Goal: Transaction & Acquisition: Purchase product/service

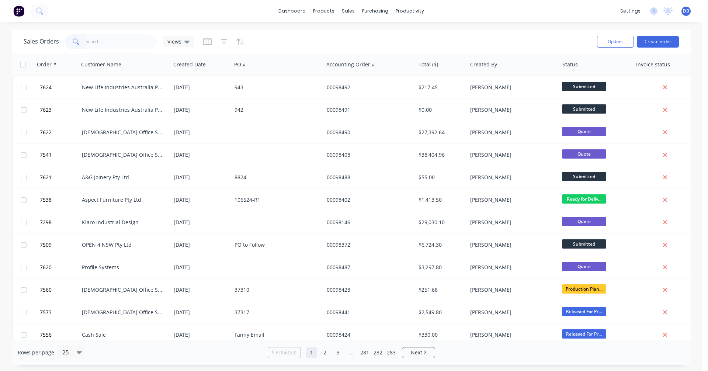
click at [110, 41] on input "text" at bounding box center [122, 41] width 72 height 15
type input "96223"
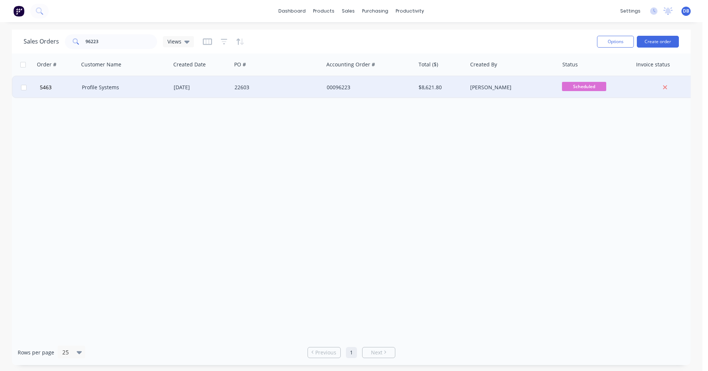
click at [96, 86] on div "Profile Systems" at bounding box center [123, 87] width 82 height 7
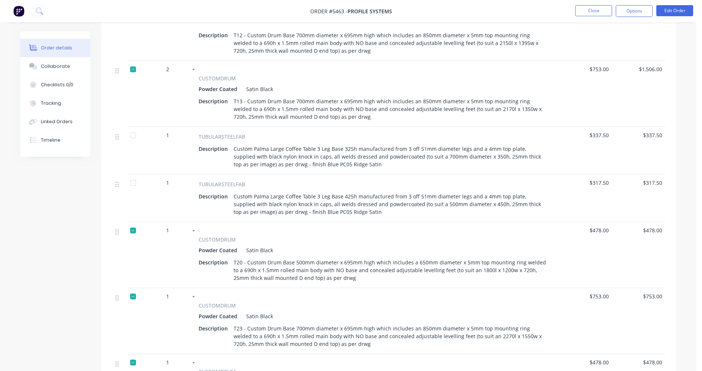
scroll to position [442, 0]
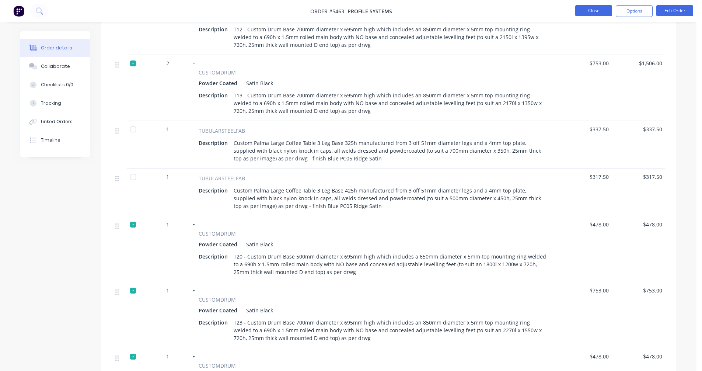
click at [596, 10] on button "Close" at bounding box center [594, 10] width 37 height 11
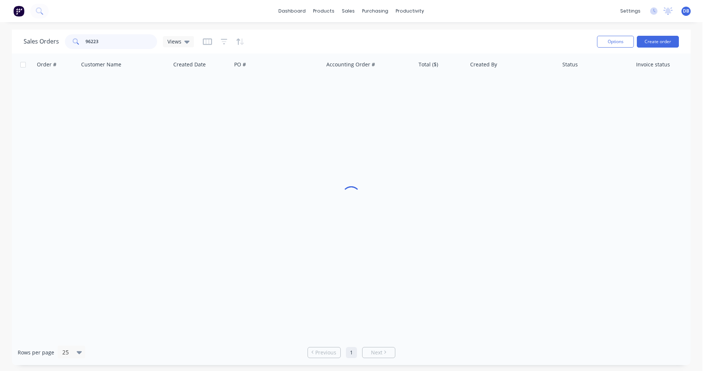
drag, startPoint x: 101, startPoint y: 41, endPoint x: 64, endPoint y: 38, distance: 37.0
click at [64, 38] on div "Sales Orders 96223 Views" at bounding box center [109, 41] width 170 height 15
type input "97824"
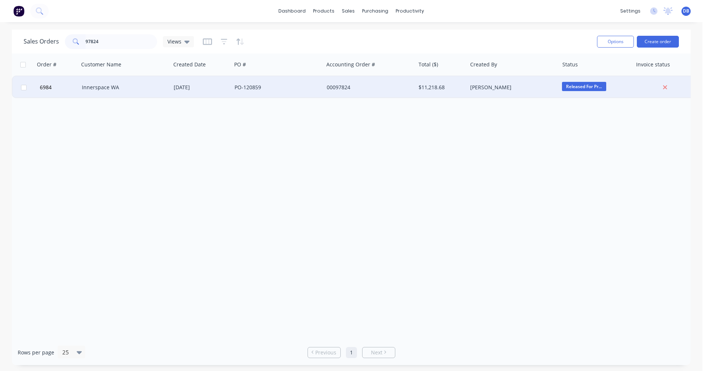
click at [104, 86] on div "Innerspace WA" at bounding box center [123, 87] width 82 height 7
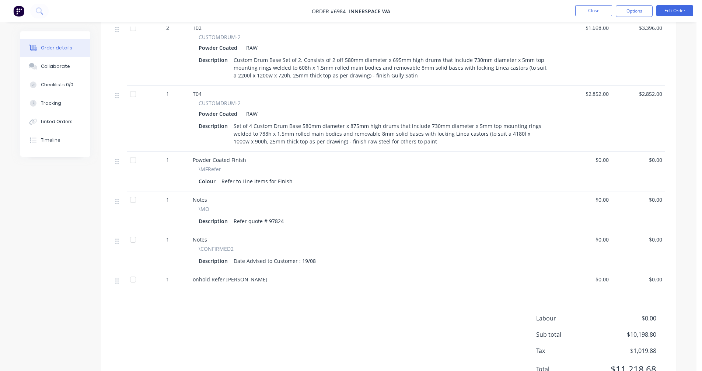
scroll to position [406, 0]
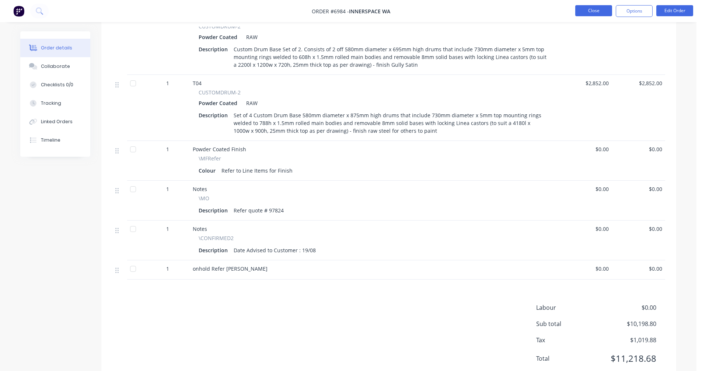
click at [591, 12] on button "Close" at bounding box center [594, 10] width 37 height 11
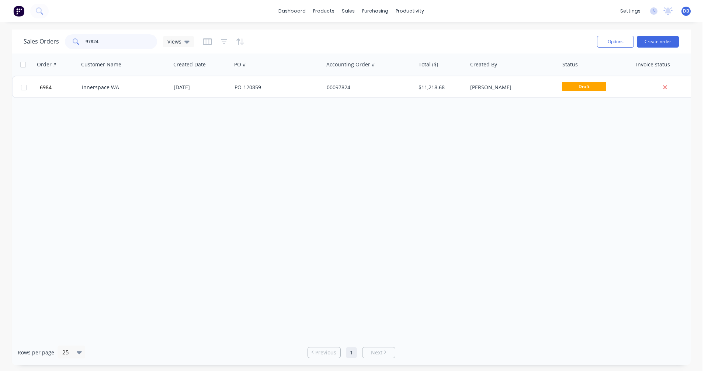
drag, startPoint x: 104, startPoint y: 41, endPoint x: 62, endPoint y: 40, distance: 41.7
click at [62, 40] on div "Sales Orders 97824 Views" at bounding box center [109, 41] width 170 height 15
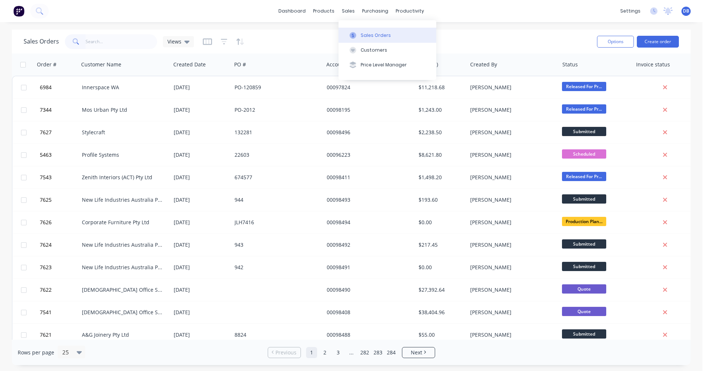
click at [366, 33] on div "Sales Orders" at bounding box center [376, 35] width 30 height 7
click at [650, 39] on button "Create order" at bounding box center [658, 42] width 42 height 12
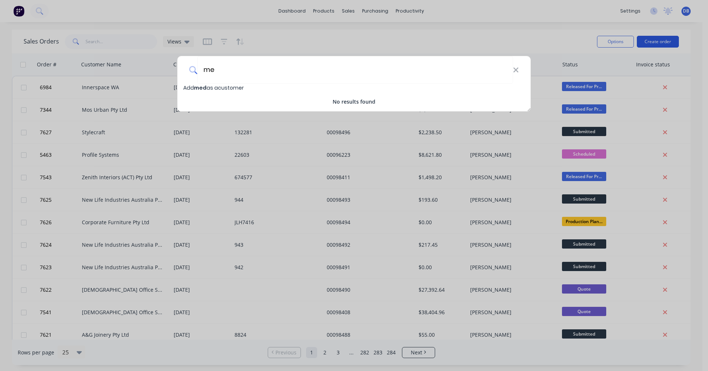
type input "m"
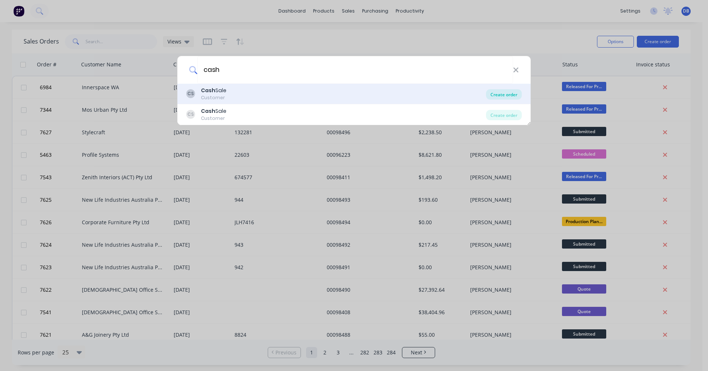
type input "cash"
click at [504, 93] on div "Create order" at bounding box center [504, 94] width 36 height 10
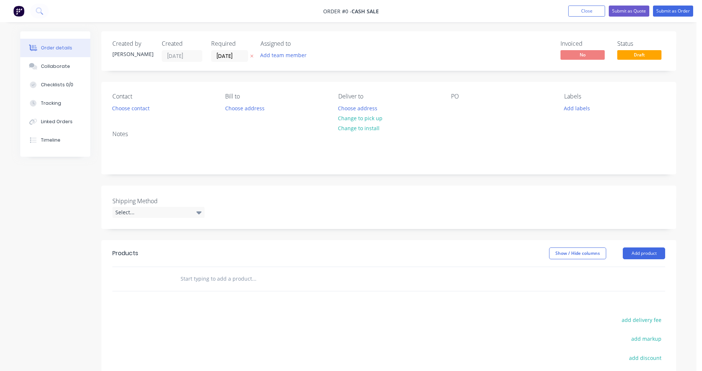
click at [221, 278] on input "text" at bounding box center [253, 278] width 147 height 15
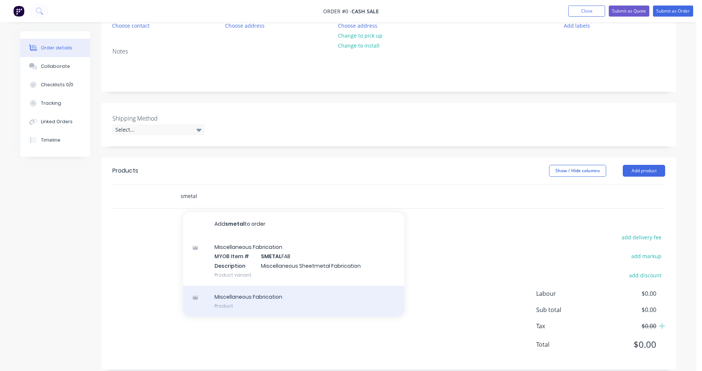
scroll to position [92, 0]
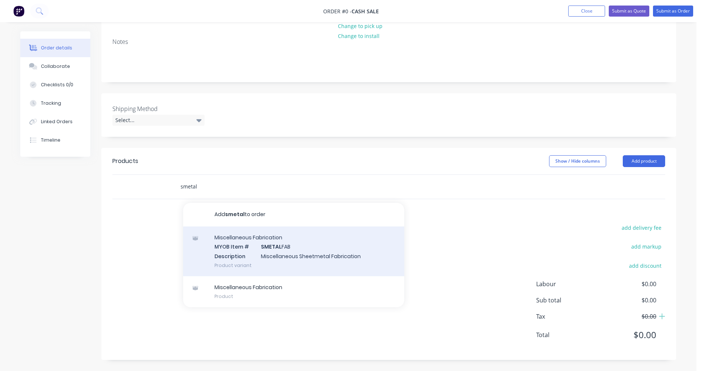
type input "smetal"
click at [280, 253] on div "Miscellaneous Fabrication MYOB Item # SMETAL FAB Description Miscellaneous Shee…" at bounding box center [293, 251] width 221 height 50
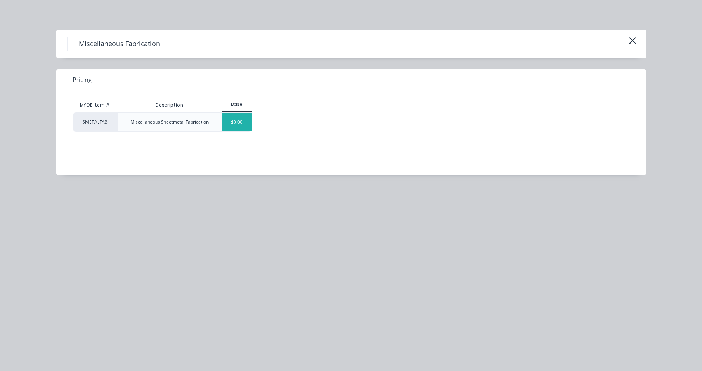
click at [229, 128] on div "$0.00" at bounding box center [237, 122] width 30 height 18
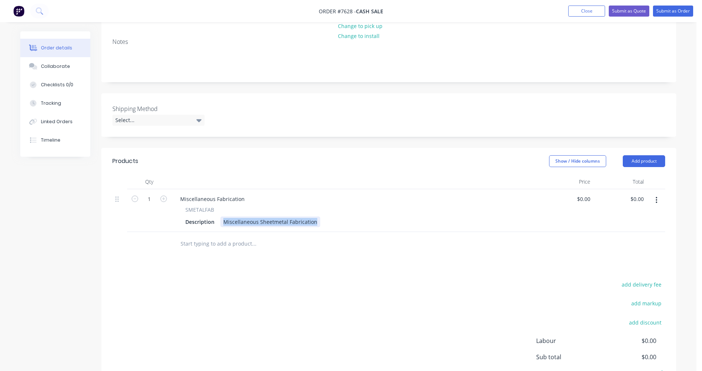
drag, startPoint x: 317, startPoint y: 222, endPoint x: 221, endPoint y: 220, distance: 95.9
click at [221, 220] on div "Miscellaneous Sheetmetal Fabrication" at bounding box center [270, 221] width 100 height 11
type input "$95.00"
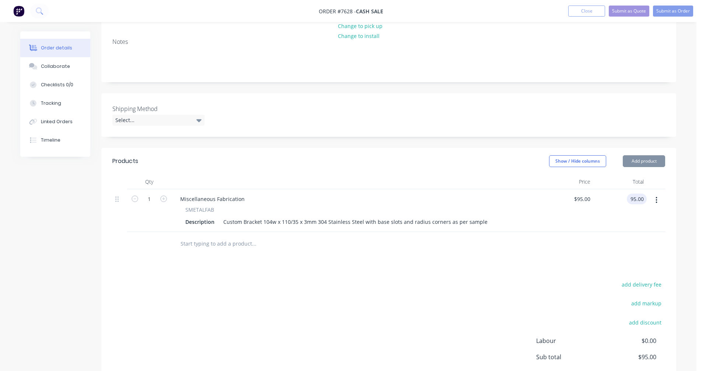
type input "$95.00"
drag, startPoint x: 244, startPoint y: 201, endPoint x: 150, endPoint y: 192, distance: 94.4
click at [150, 192] on div "1 Miscellaneous Fabrication SMETALFAB Description Custom Bracket 104w x 110/35 …" at bounding box center [388, 210] width 553 height 43
click at [196, 243] on input "text" at bounding box center [253, 243] width 147 height 15
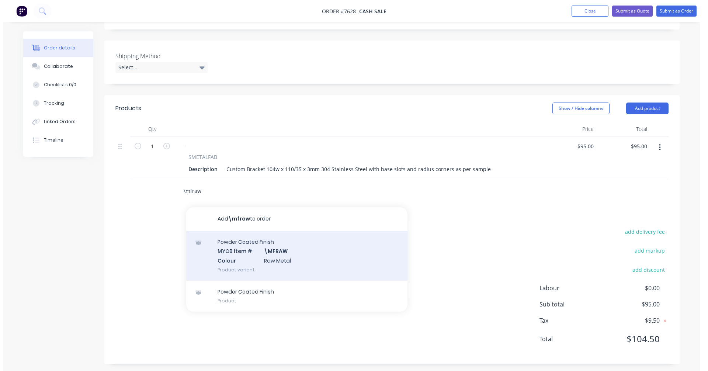
scroll to position [149, 0]
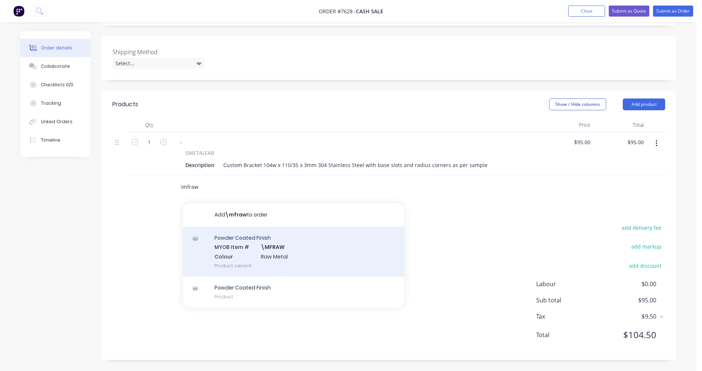
type input "\mfraw"
click at [265, 246] on div "Powder Coated Finish MYOB Item # \MFRAW Colour Raw Metal Product variant" at bounding box center [293, 252] width 221 height 50
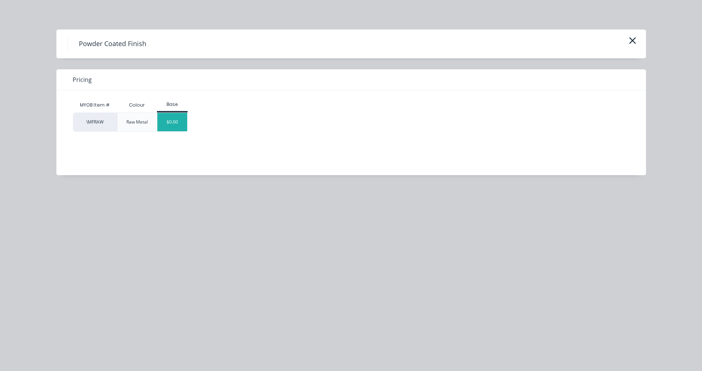
click at [173, 119] on div "$0.00" at bounding box center [172, 122] width 30 height 18
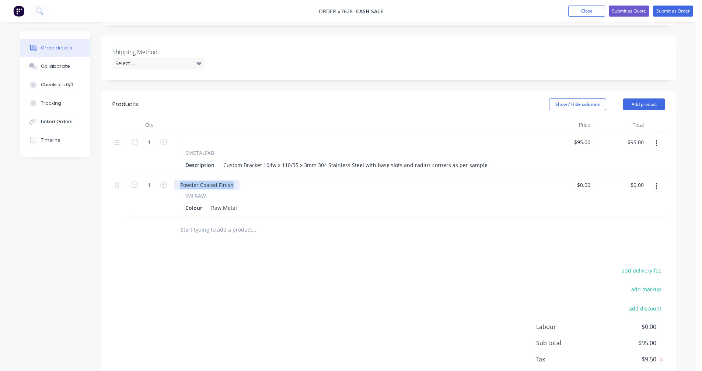
drag, startPoint x: 235, startPoint y: 185, endPoint x: 169, endPoint y: 185, distance: 65.6
click at [169, 185] on div "1 Powder Coated Finish \MFRAW Colour Raw Metal $0.00 $0.00 $0.00 $0.00" at bounding box center [388, 196] width 553 height 43
drag, startPoint x: 237, startPoint y: 208, endPoint x: 204, endPoint y: 206, distance: 33.2
click at [204, 206] on div "Colour Raw Metal" at bounding box center [355, 207] width 344 height 11
type input "$0.00"
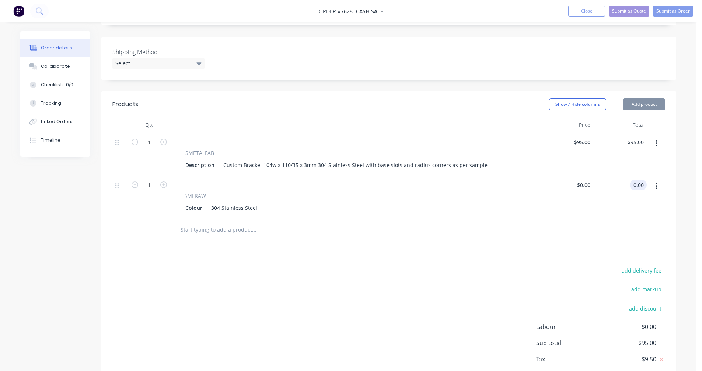
type input "$0.00"
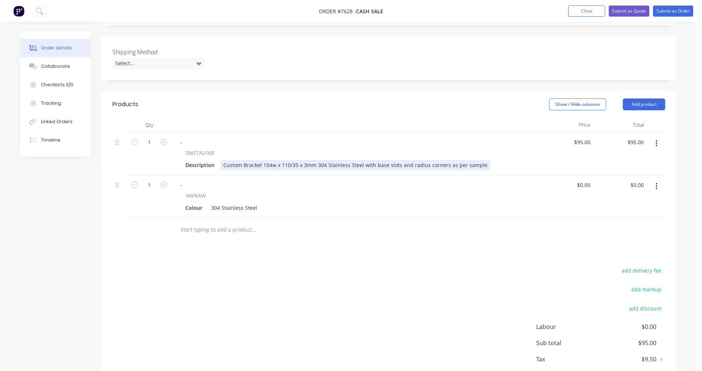
click at [397, 169] on div "Custom Bracket 104w x 110/35 x 3mm 304 Stainless Steel with base slots and radi…" at bounding box center [355, 165] width 270 height 11
type input "$105.00"
click at [627, 11] on button "Submit as Quote" at bounding box center [629, 11] width 41 height 11
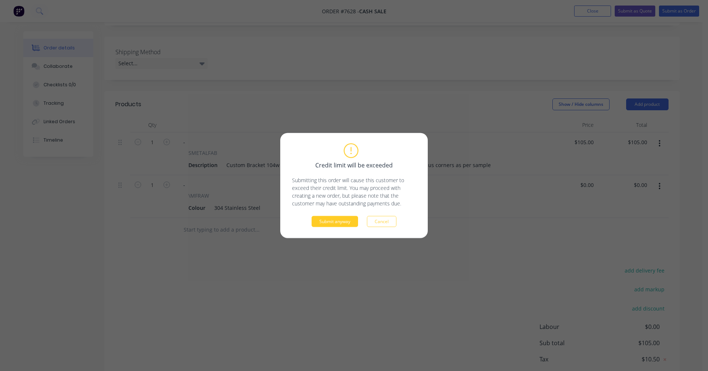
click at [338, 221] on button "Submit anyway" at bounding box center [335, 221] width 46 height 11
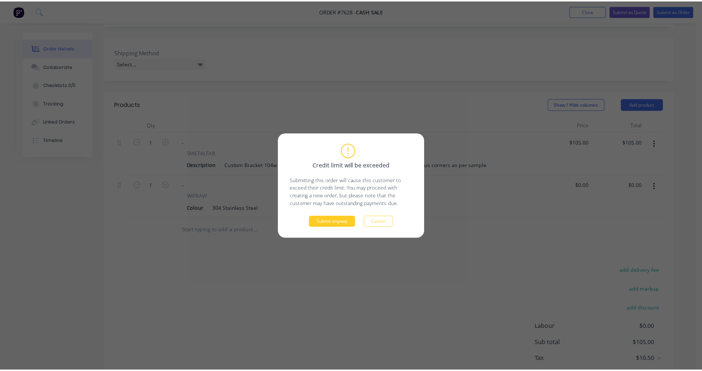
scroll to position [104, 0]
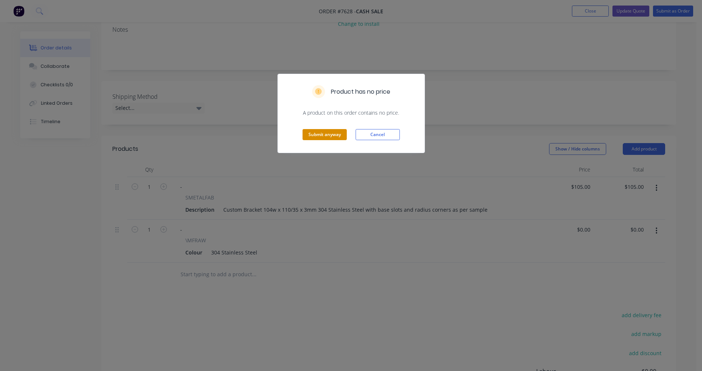
click at [322, 135] on button "Submit anyway" at bounding box center [325, 134] width 44 height 11
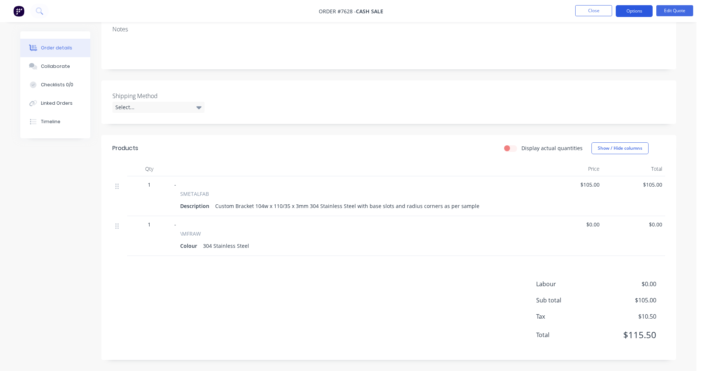
click at [636, 11] on button "Options" at bounding box center [634, 11] width 37 height 12
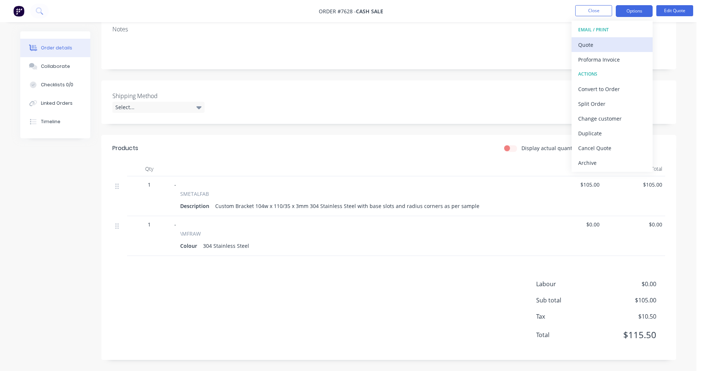
click at [594, 45] on div "Quote" at bounding box center [613, 44] width 68 height 11
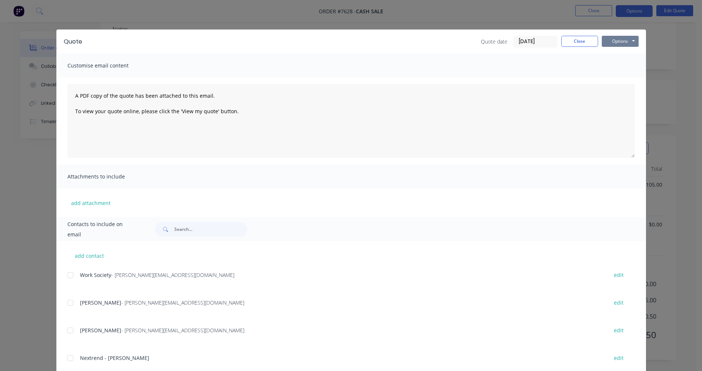
click at [622, 40] on button "Options" at bounding box center [620, 41] width 37 height 11
click at [620, 55] on button "Preview" at bounding box center [625, 54] width 47 height 12
click at [574, 44] on button "Close" at bounding box center [580, 41] width 37 height 11
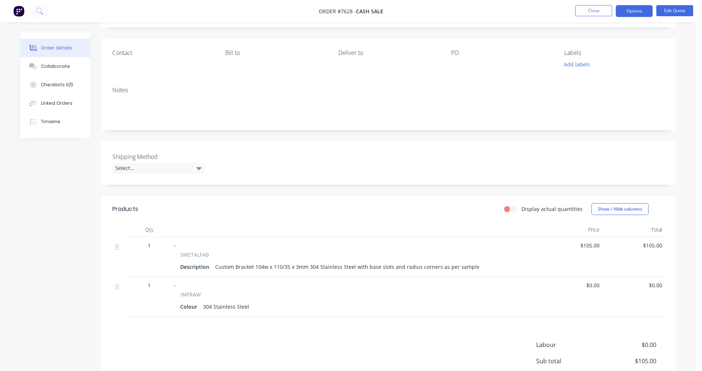
scroll to position [0, 0]
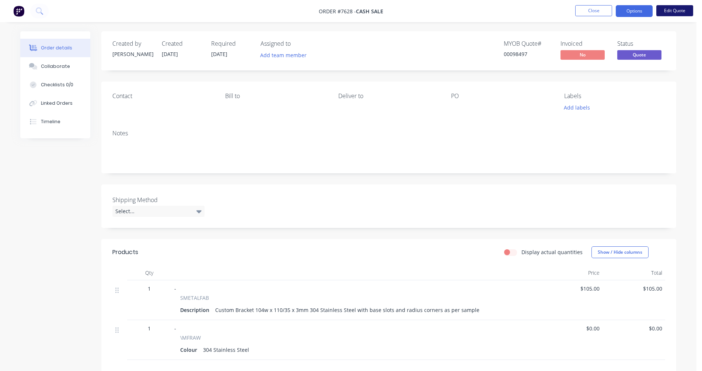
click at [678, 9] on button "Edit Quote" at bounding box center [675, 10] width 37 height 11
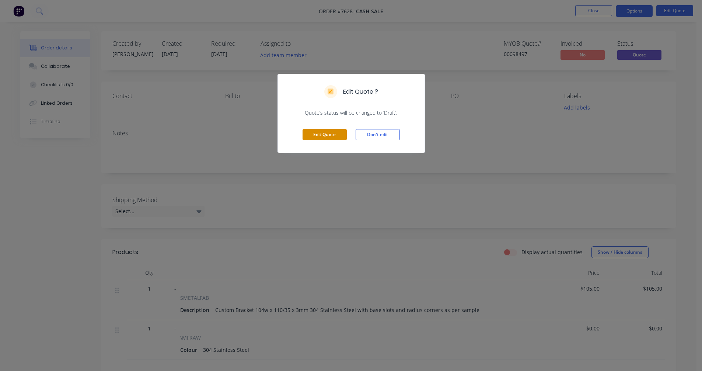
click at [315, 136] on button "Edit Quote" at bounding box center [325, 134] width 44 height 11
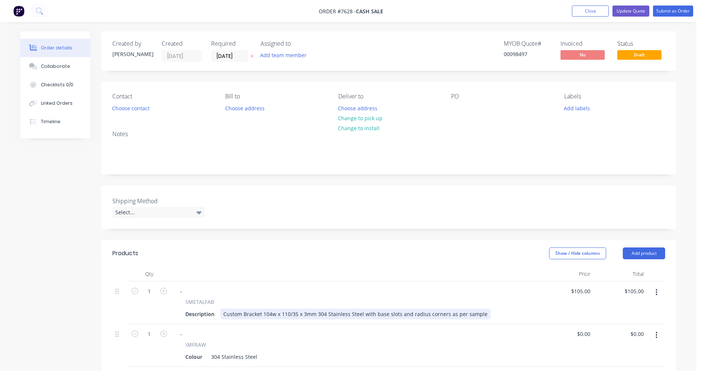
drag, startPoint x: 269, startPoint y: 314, endPoint x: 275, endPoint y: 313, distance: 5.5
click at [269, 313] on div "Custom Bracket 104w x 110/35 x 3mm 304 Stainless Steel with base slots and radi…" at bounding box center [355, 314] width 270 height 11
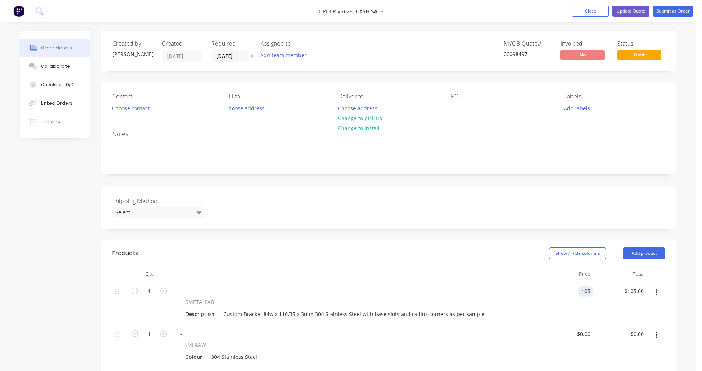
type input "$105.00"
click at [636, 12] on button "Update Quote" at bounding box center [631, 11] width 37 height 11
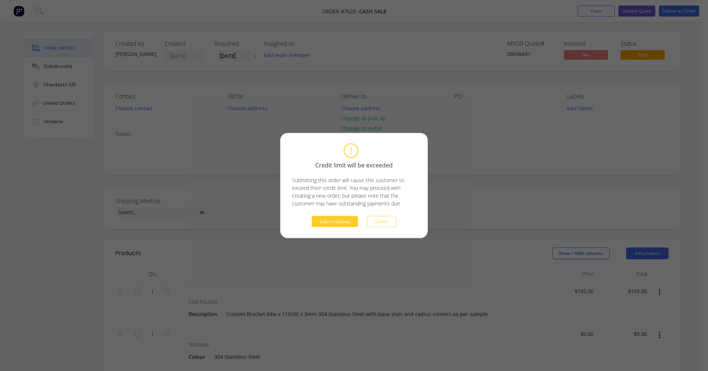
click at [324, 220] on button "Submit anyway" at bounding box center [335, 221] width 46 height 11
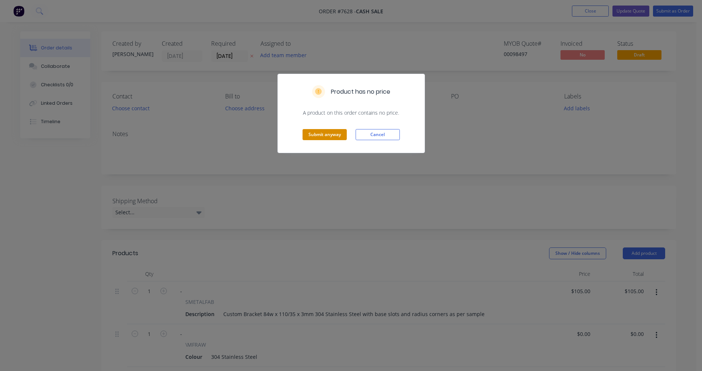
click at [321, 133] on button "Submit anyway" at bounding box center [325, 134] width 44 height 11
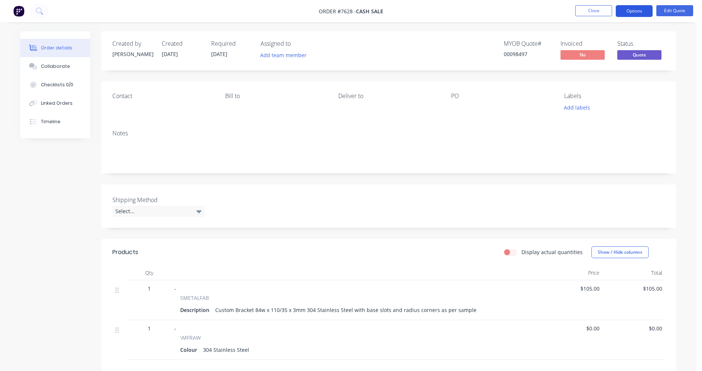
click at [632, 7] on button "Options" at bounding box center [634, 11] width 37 height 12
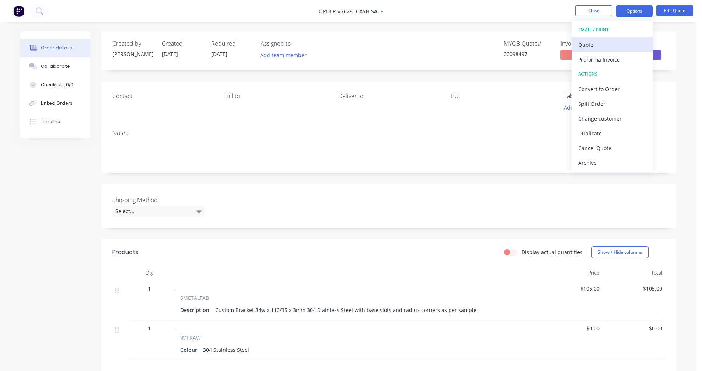
click at [596, 42] on div "Quote" at bounding box center [613, 44] width 68 height 11
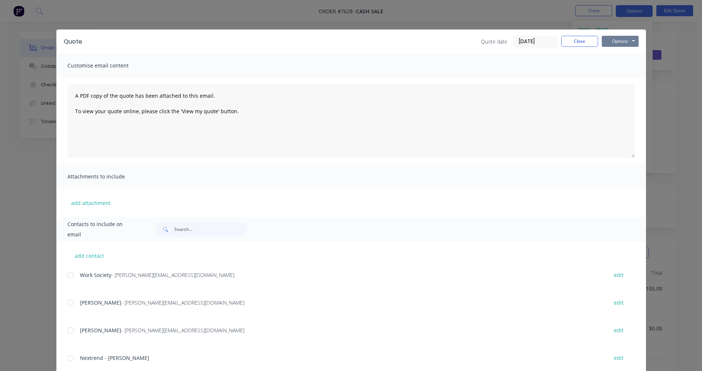
click at [619, 39] on button "Options" at bounding box center [620, 41] width 37 height 11
click at [621, 55] on button "Preview" at bounding box center [625, 54] width 47 height 12
click at [603, 59] on div "Customise email content" at bounding box center [351, 65] width 590 height 24
click at [577, 43] on button "Close" at bounding box center [580, 41] width 37 height 11
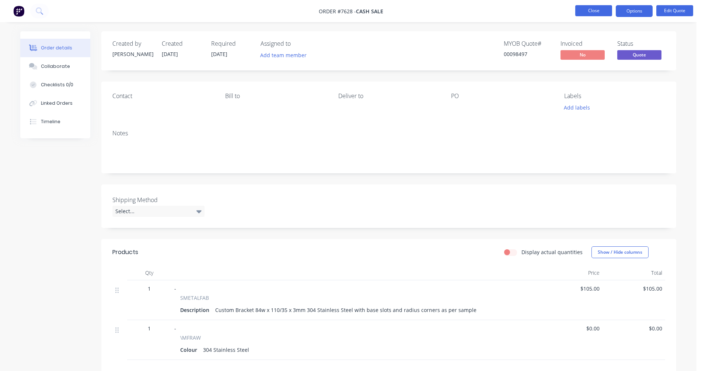
click at [592, 10] on button "Close" at bounding box center [594, 10] width 37 height 11
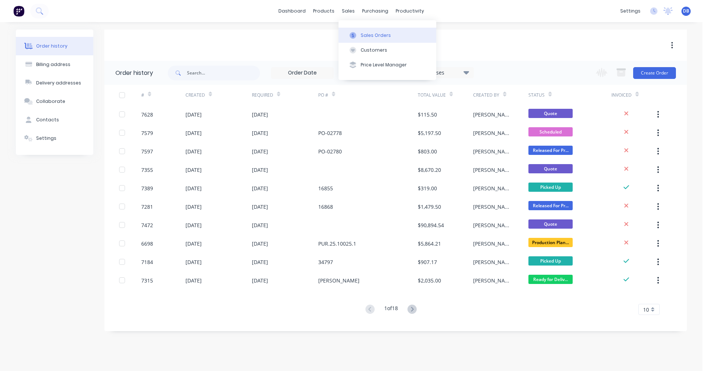
click at [367, 35] on div "Sales Orders" at bounding box center [376, 35] width 30 height 7
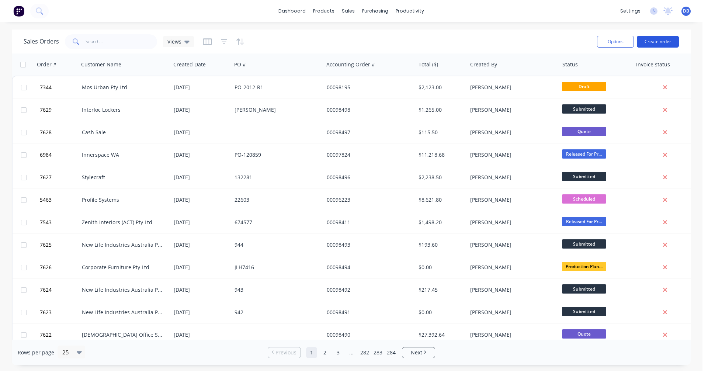
click at [653, 41] on button "Create order" at bounding box center [658, 42] width 42 height 12
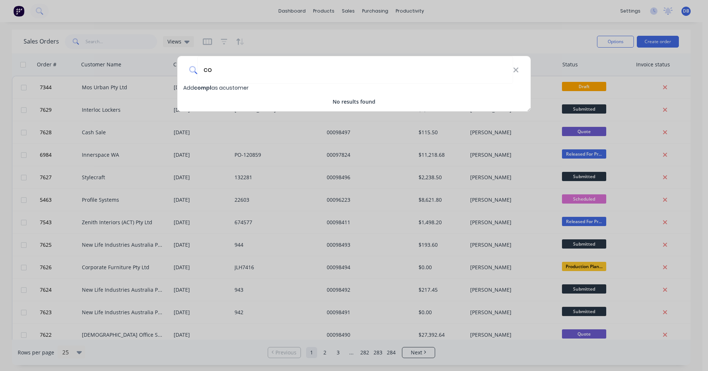
type input "c"
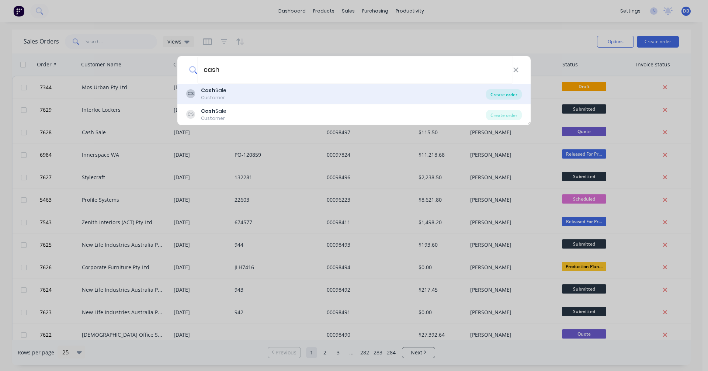
type input "cash"
click at [508, 94] on div "Create order" at bounding box center [504, 94] width 36 height 10
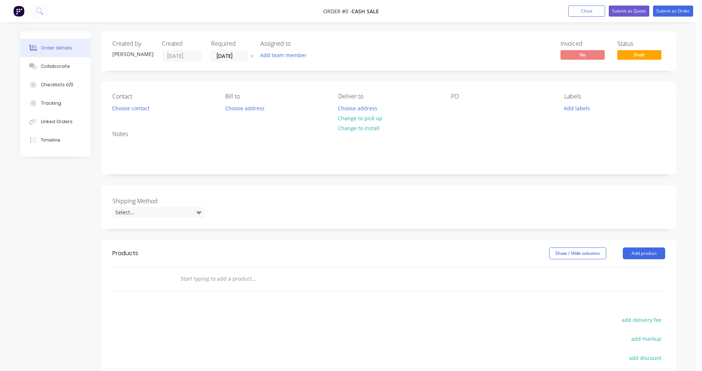
click at [190, 277] on input "text" at bounding box center [253, 278] width 147 height 15
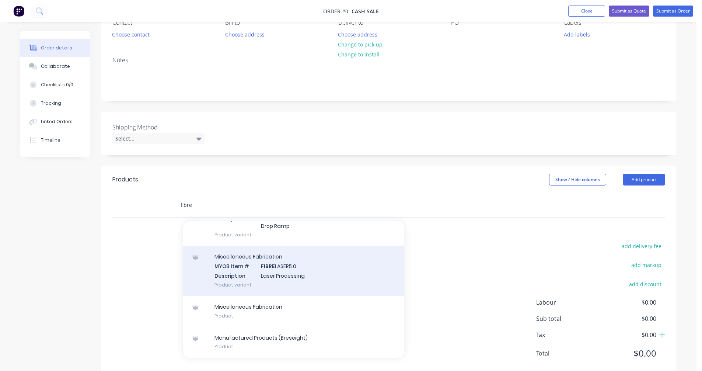
scroll to position [267, 0]
type input "fibre"
click at [277, 275] on div "Miscellaneous Fabrication MYOB Item # FIBRE LASER5.0 Description Laser Processi…" at bounding box center [293, 271] width 221 height 50
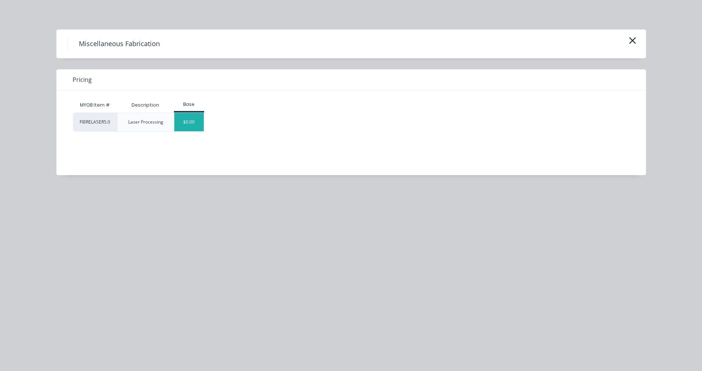
click at [184, 124] on div "$0.00" at bounding box center [189, 122] width 30 height 18
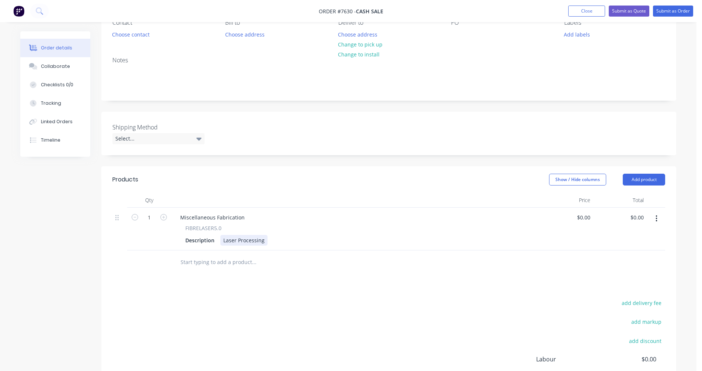
click at [263, 240] on div "Laser Processing" at bounding box center [243, 240] width 47 height 11
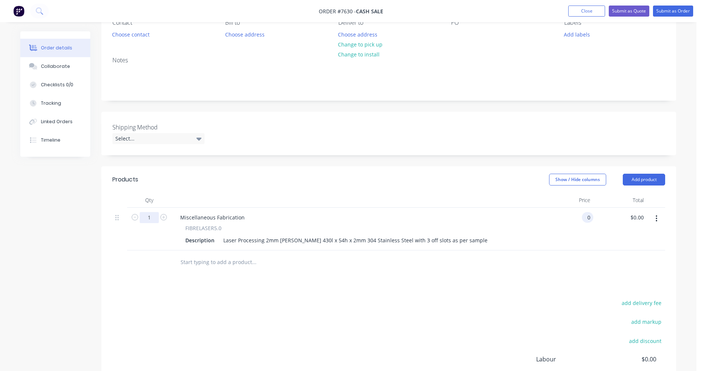
type input "$0.00"
click at [149, 216] on input "1" at bounding box center [149, 217] width 19 height 11
type input "10"
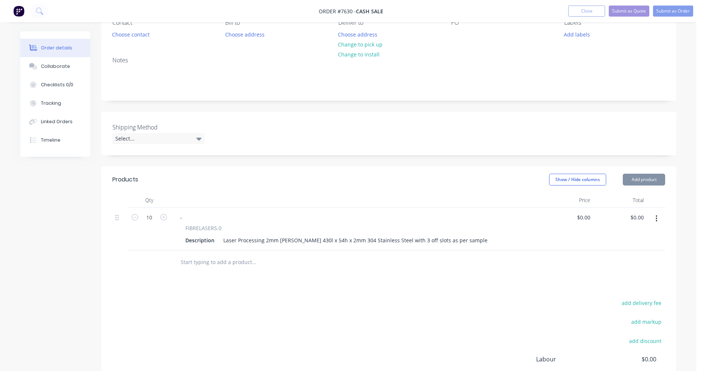
click at [659, 218] on button "button" at bounding box center [656, 218] width 17 height 13
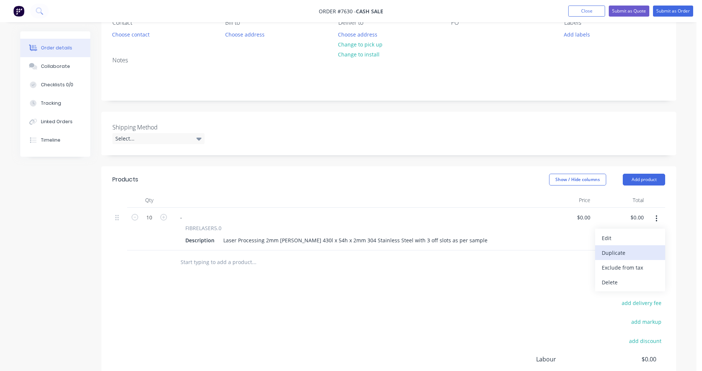
click at [625, 252] on div "Duplicate" at bounding box center [630, 252] width 57 height 11
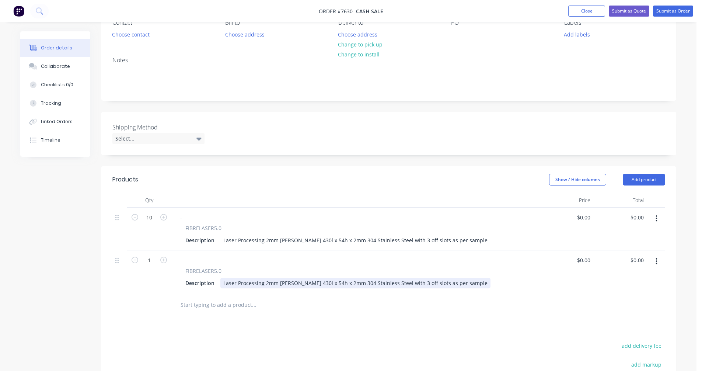
click at [331, 282] on div "Laser Processing 2mm [PERSON_NAME] 430l x 54h x 2mm 304 Stainless Steel with 3 …" at bounding box center [355, 283] width 270 height 11
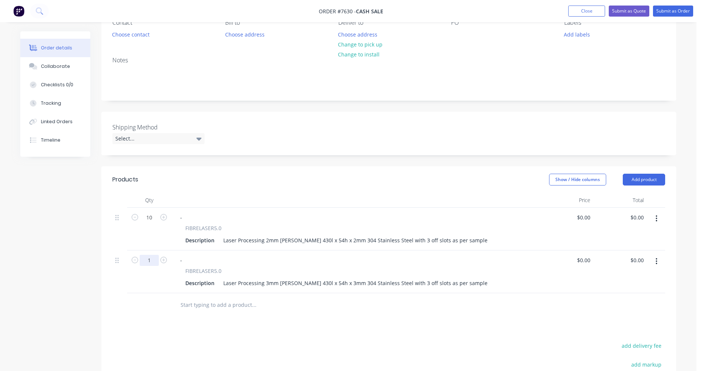
click at [150, 223] on input "1" at bounding box center [149, 217] width 19 height 11
type input "10"
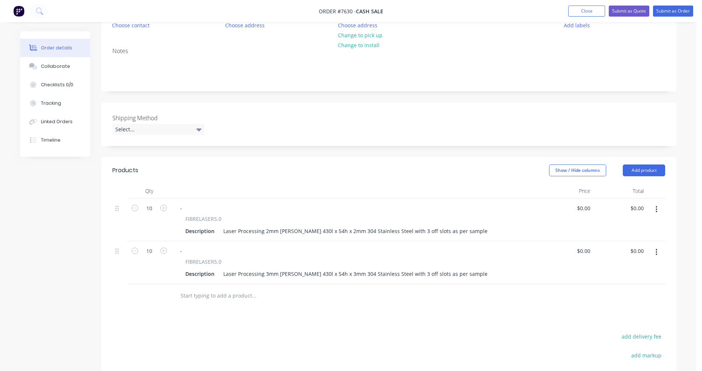
scroll to position [111, 0]
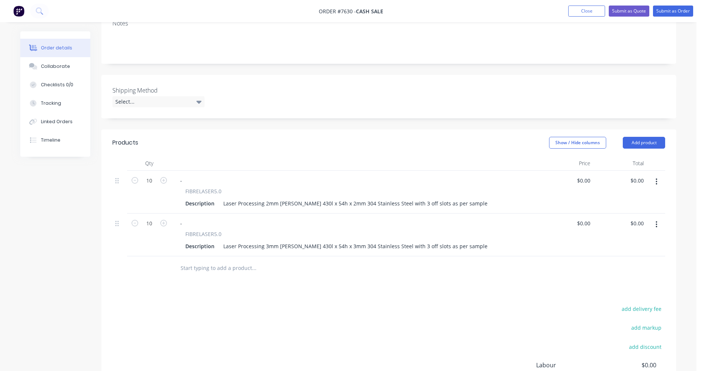
click at [657, 223] on icon "button" at bounding box center [657, 224] width 2 height 8
click at [624, 259] on div "Duplicate" at bounding box center [630, 258] width 57 height 11
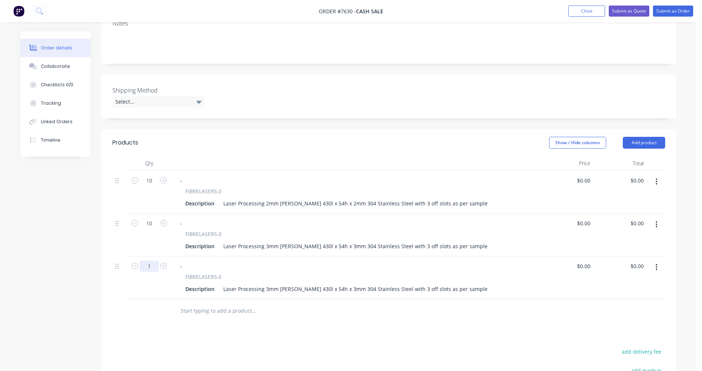
click at [154, 186] on input "1" at bounding box center [149, 180] width 19 height 11
type input "10"
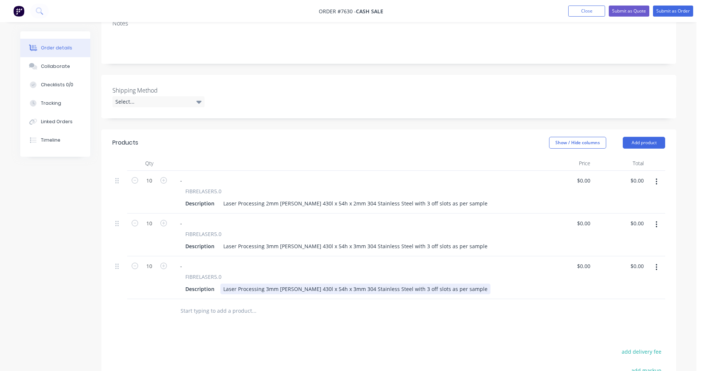
click at [279, 289] on div "Laser Processing 3mm [PERSON_NAME] 430l x 54h x 3mm 304 Stainless Steel with 3 …" at bounding box center [355, 289] width 270 height 11
click at [270, 288] on div "Laser Processing 3mm [PERSON_NAME] 430l x 54h x 3mm 304 Stainless Steel with 3 …" at bounding box center [355, 289] width 270 height 11
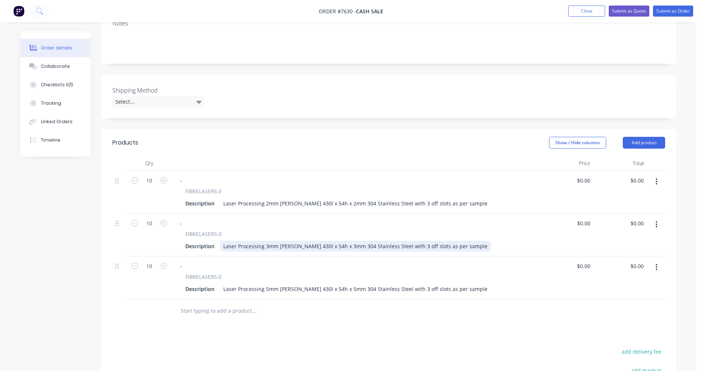
click at [293, 245] on div "Laser Processing 3mm [PERSON_NAME] 430l x 54h x 3mm 304 Stainless Steel with 3 …" at bounding box center [355, 246] width 270 height 11
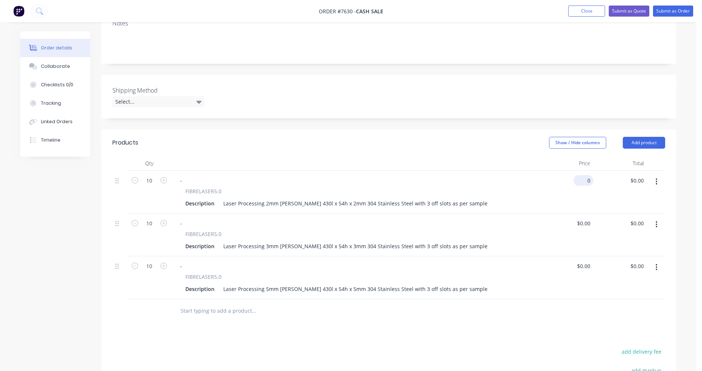
click at [584, 177] on div "0 $0.00" at bounding box center [584, 180] width 20 height 11
type input "$25.00"
type input "$250.00"
type input "$29.00"
type input "$290.00"
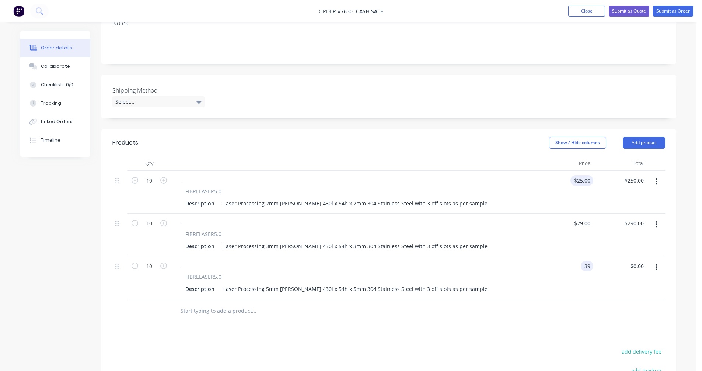
type input "$39.00"
type input "$390.00"
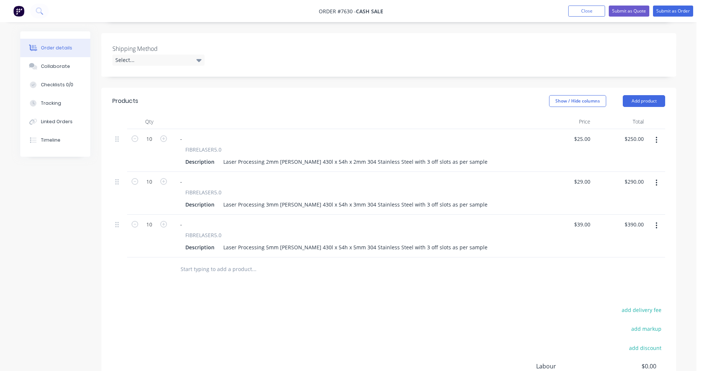
scroll to position [50, 0]
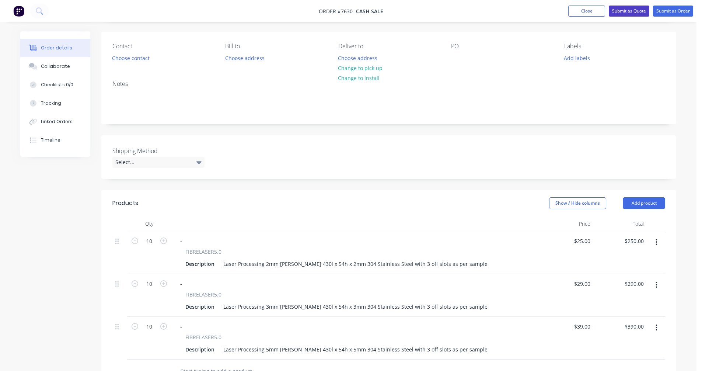
click at [627, 10] on button "Submit as Quote" at bounding box center [629, 11] width 41 height 11
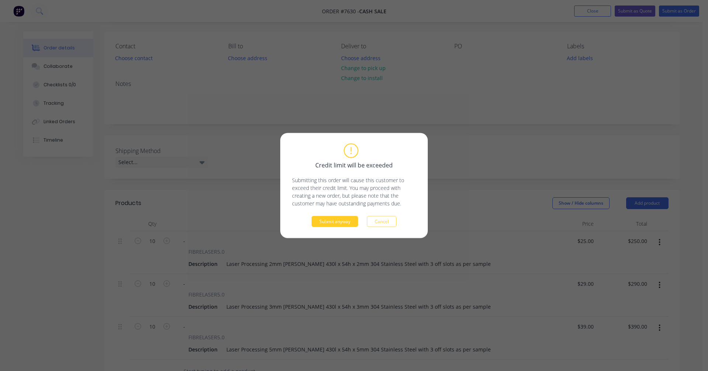
click at [332, 226] on button "Submit anyway" at bounding box center [335, 221] width 46 height 11
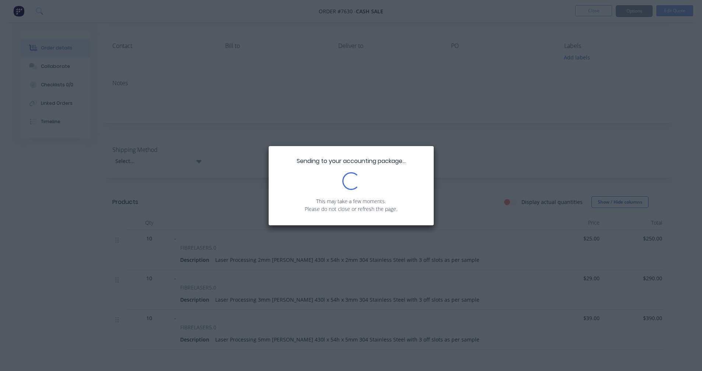
scroll to position [0, 0]
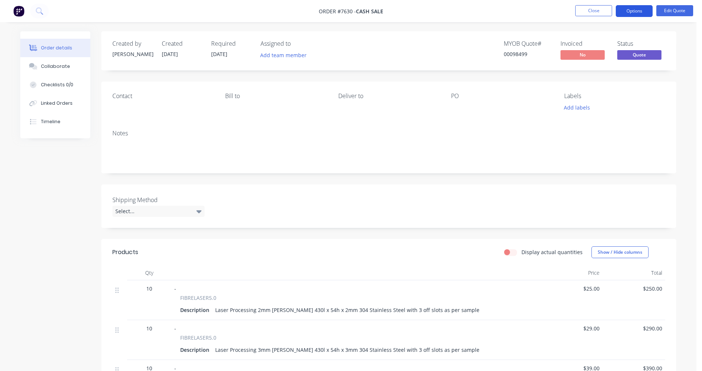
click at [636, 10] on button "Options" at bounding box center [634, 11] width 37 height 12
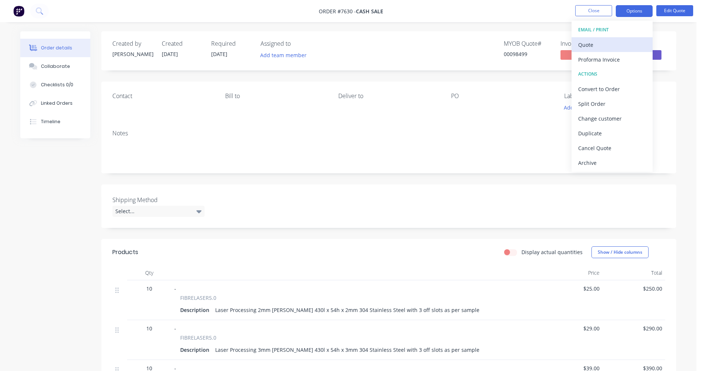
click at [607, 45] on div "Quote" at bounding box center [613, 44] width 68 height 11
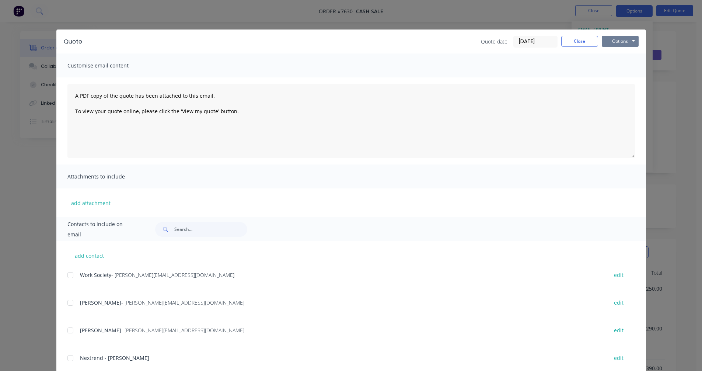
click at [623, 41] on button "Options" at bounding box center [620, 41] width 37 height 11
click at [622, 54] on button "Preview" at bounding box center [625, 54] width 47 height 12
click at [581, 45] on button "Close" at bounding box center [580, 41] width 37 height 11
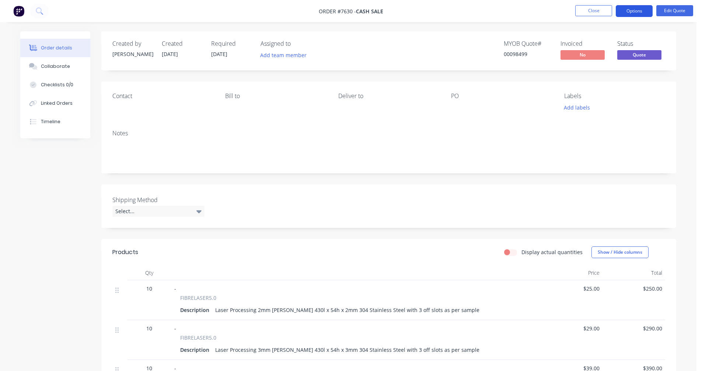
click at [637, 8] on button "Options" at bounding box center [634, 11] width 37 height 12
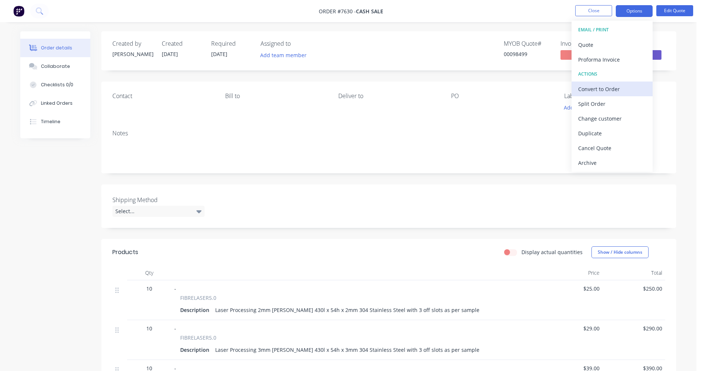
click at [609, 89] on div "Convert to Order" at bounding box center [613, 89] width 68 height 11
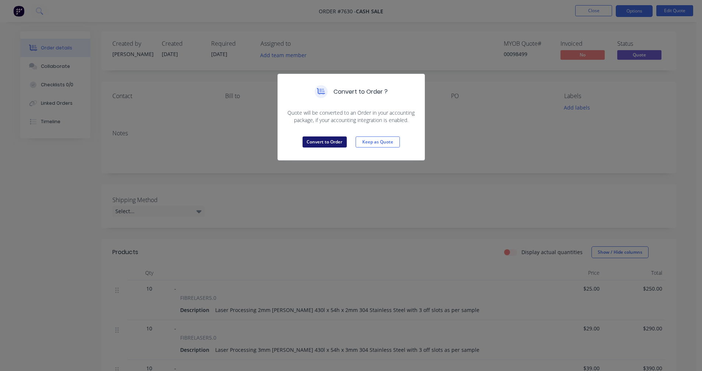
click at [322, 139] on button "Convert to Order" at bounding box center [325, 141] width 44 height 11
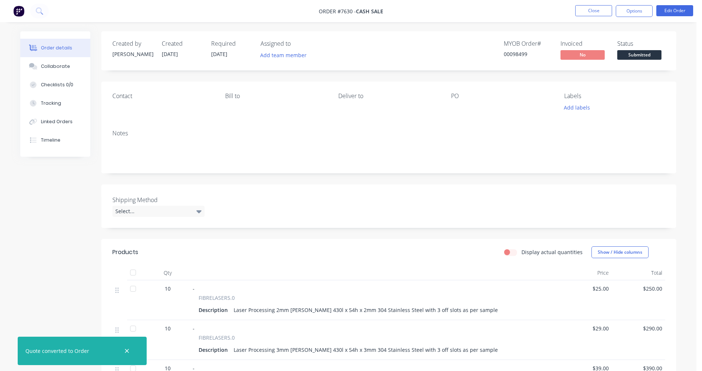
click at [460, 106] on div at bounding box center [497, 108] width 92 height 10
click at [472, 95] on div "PO" at bounding box center [501, 96] width 101 height 7
click at [457, 94] on div "PO" at bounding box center [501, 96] width 101 height 7
click at [430, 94] on div "Deliver to" at bounding box center [388, 96] width 101 height 7
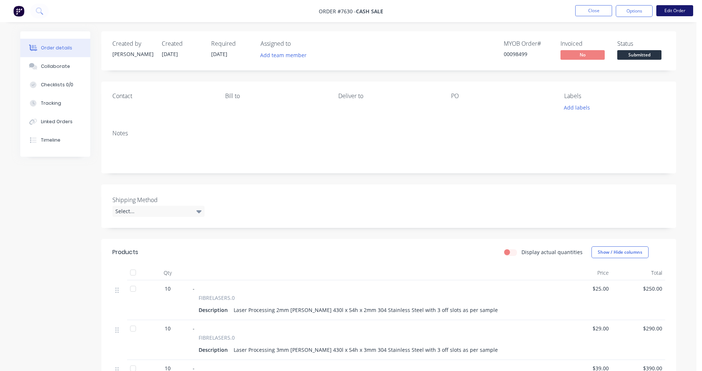
click at [671, 10] on button "Edit Order" at bounding box center [675, 10] width 37 height 11
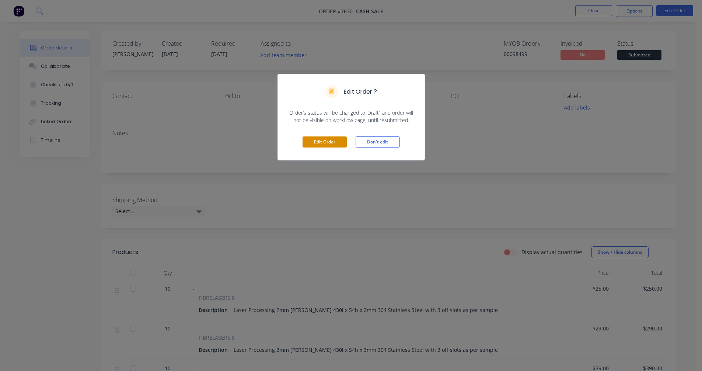
click at [328, 141] on button "Edit Order" at bounding box center [325, 141] width 44 height 11
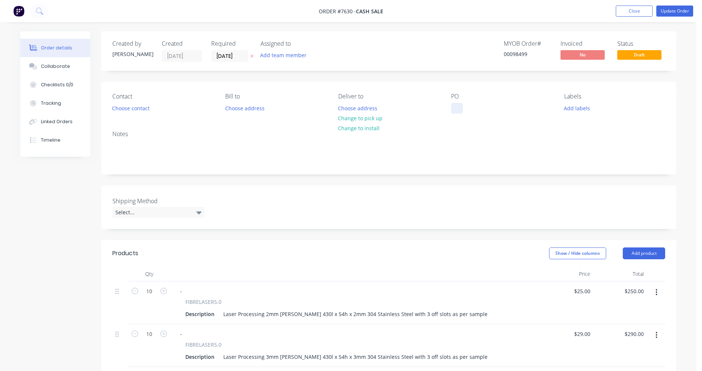
click at [457, 105] on div at bounding box center [457, 108] width 12 height 11
click at [371, 120] on button "Change to pick up" at bounding box center [360, 118] width 52 height 10
click at [240, 55] on input "[DATE]" at bounding box center [230, 56] width 36 height 11
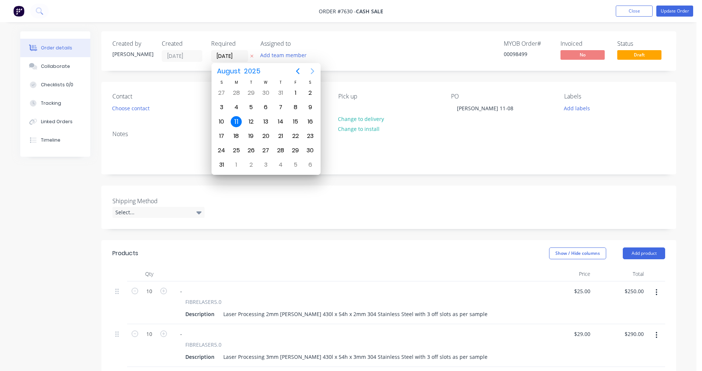
click at [312, 71] on icon "Next page" at bounding box center [312, 71] width 9 height 9
click at [267, 148] on div "31" at bounding box center [266, 150] width 11 height 11
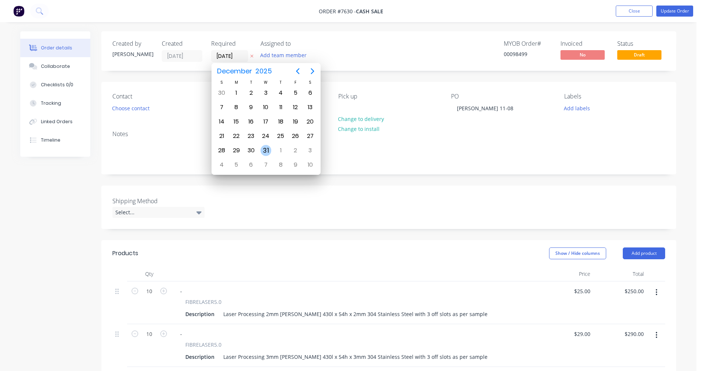
type input "[DATE]"
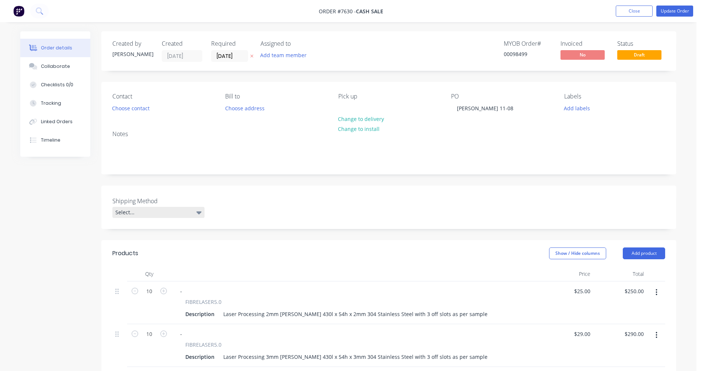
click at [173, 212] on div "Select..." at bounding box center [158, 212] width 92 height 11
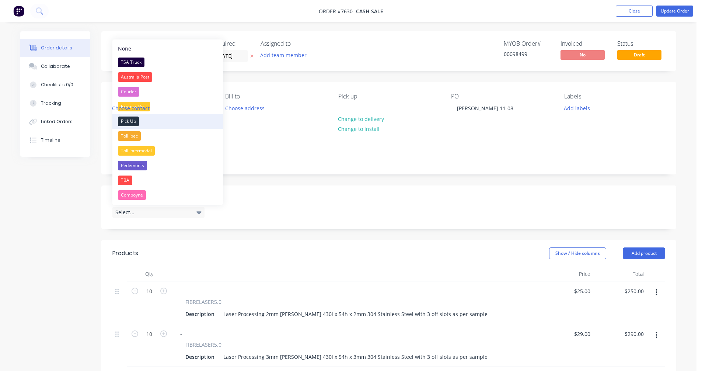
click at [132, 118] on div "Pick Up" at bounding box center [128, 122] width 21 height 10
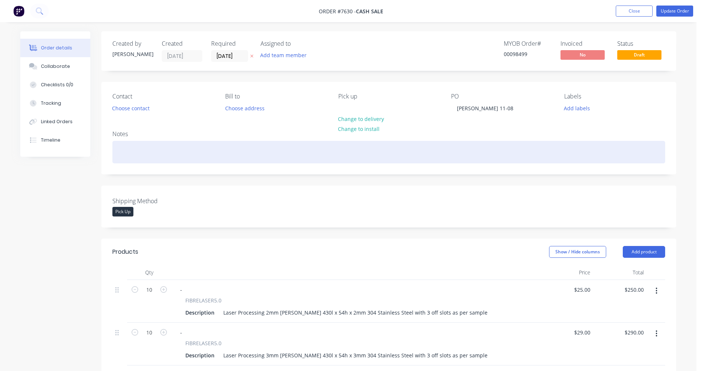
click at [140, 149] on div at bounding box center [388, 152] width 553 height 22
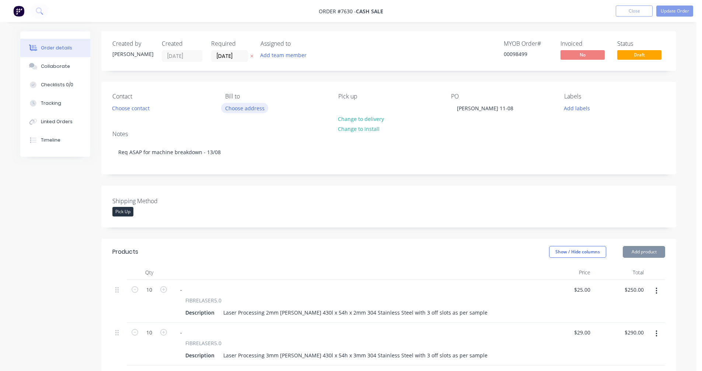
click at [240, 104] on button "Choose address" at bounding box center [244, 108] width 47 height 10
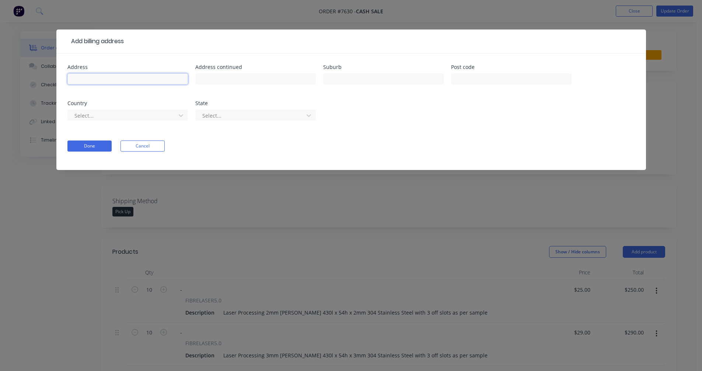
click at [111, 79] on input "text" at bounding box center [127, 78] width 121 height 11
type input "CMI"
type input "[GEOGRAPHIC_DATA]"
type input "Ingleburn"
type input "2565"
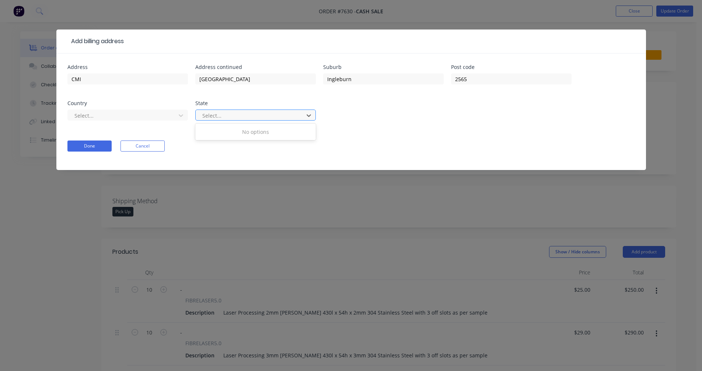
click at [216, 117] on div at bounding box center [251, 115] width 98 height 9
type input "n"
type input "[GEOGRAPHIC_DATA]"
click at [91, 147] on button "Done" at bounding box center [89, 145] width 44 height 11
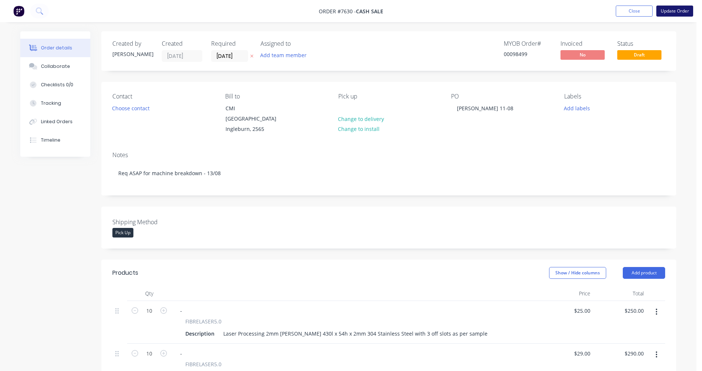
click at [670, 12] on button "Update Order" at bounding box center [675, 11] width 37 height 11
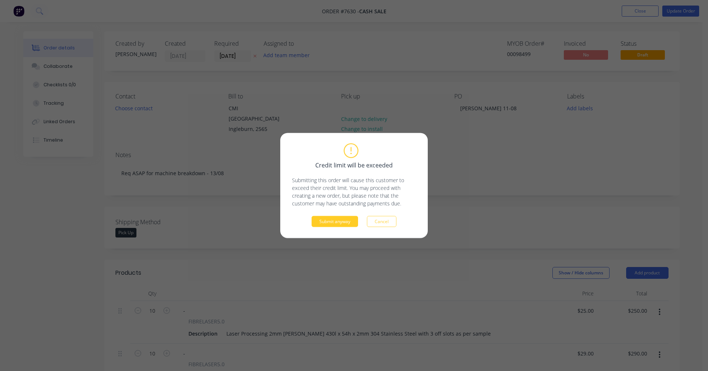
click at [337, 219] on button "Submit anyway" at bounding box center [335, 221] width 46 height 11
